Goal: Check status: Check status

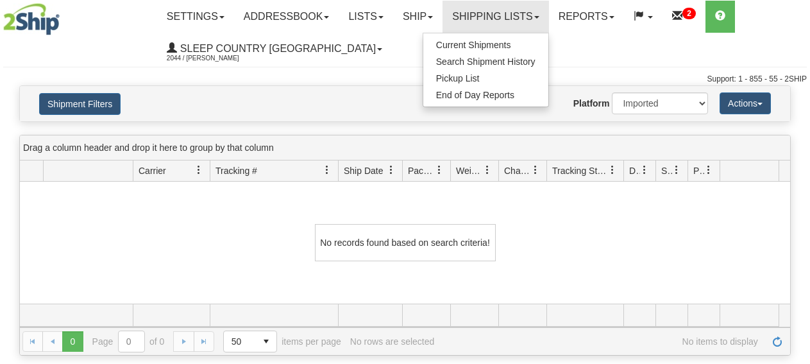
select select "1"
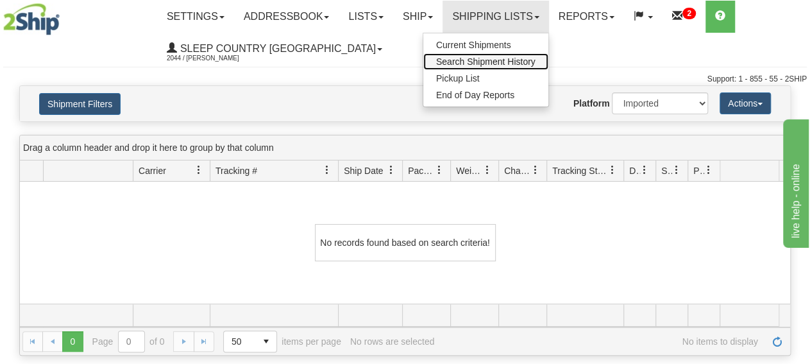
click at [506, 61] on span "Search Shipment History" at bounding box center [485, 61] width 99 height 10
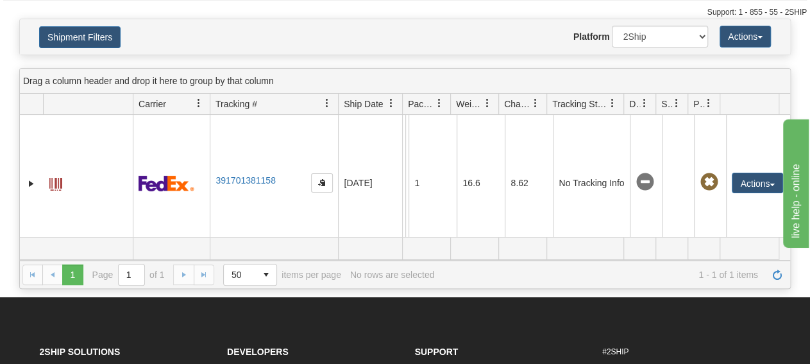
drag, startPoint x: 297, startPoint y: 187, endPoint x: 218, endPoint y: 187, distance: 78.9
click at [218, 187] on td "391701381158" at bounding box center [274, 183] width 128 height 137
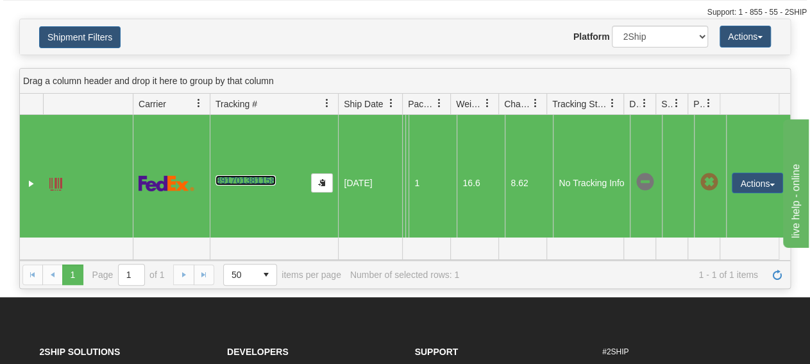
click at [225, 185] on link "391701381158" at bounding box center [246, 180] width 60 height 10
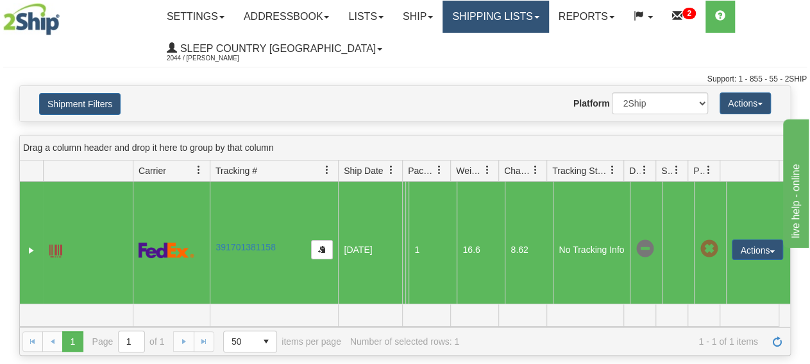
click at [500, 17] on link "Shipping lists" at bounding box center [496, 17] width 106 height 32
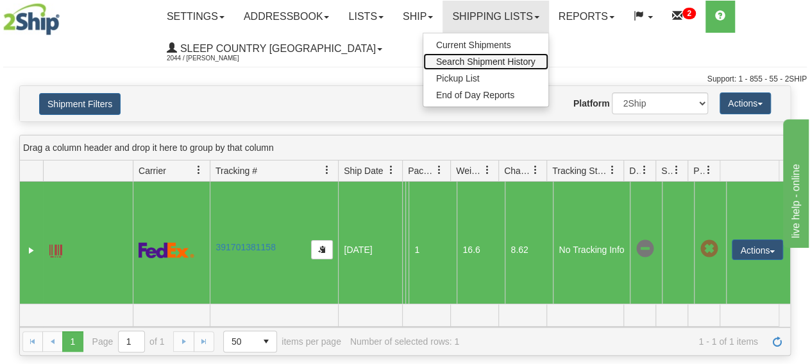
click at [498, 57] on span "Search Shipment History" at bounding box center [485, 61] width 99 height 10
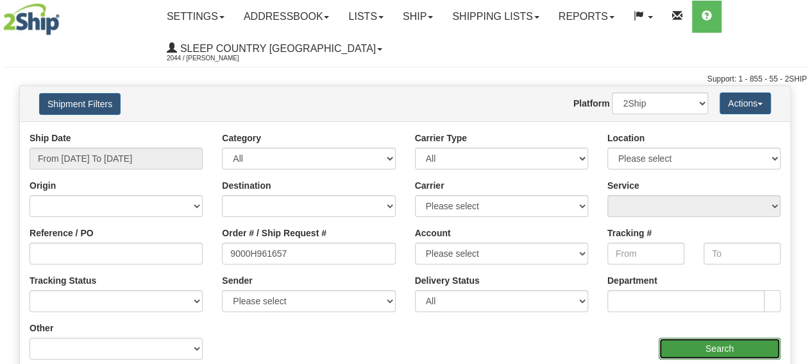
click at [715, 348] on input "Search" at bounding box center [720, 348] width 122 height 22
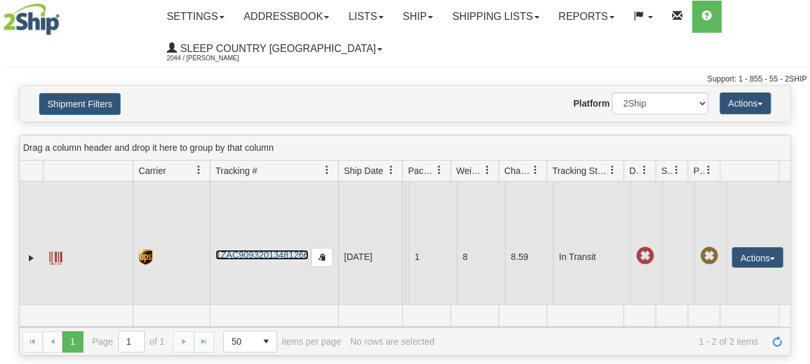
click at [276, 257] on link "1ZAC90932013481266" at bounding box center [262, 255] width 93 height 10
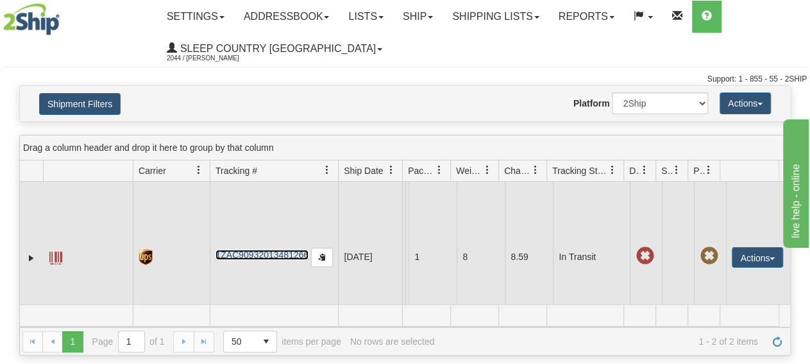
scroll to position [59, 0]
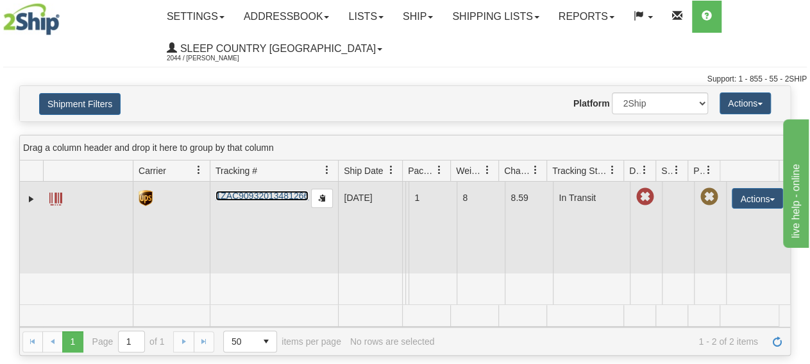
click at [271, 197] on td "1ZAC90932013481266" at bounding box center [274, 198] width 128 height 151
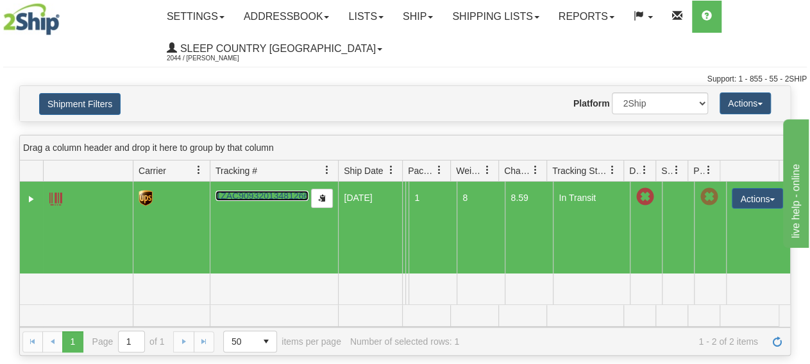
click at [273, 195] on link "1ZAC90932013481266" at bounding box center [262, 196] width 93 height 10
